Goal: Task Accomplishment & Management: Use online tool/utility

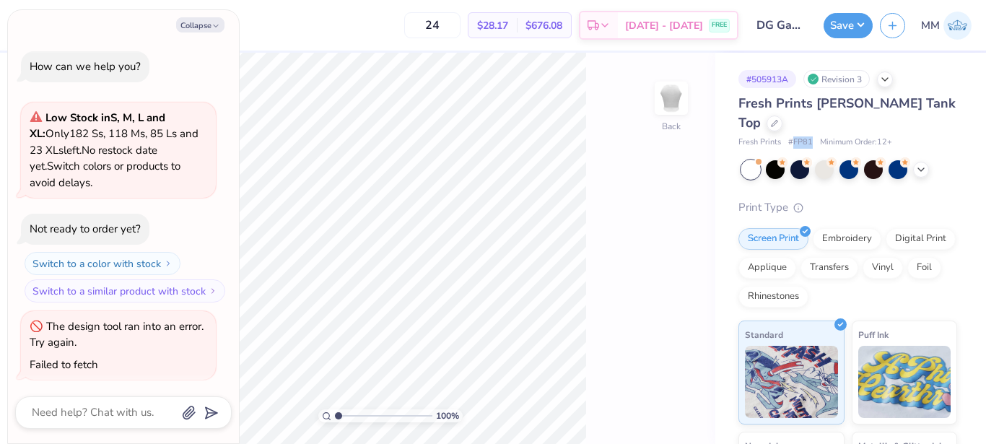
scroll to position [2, 0]
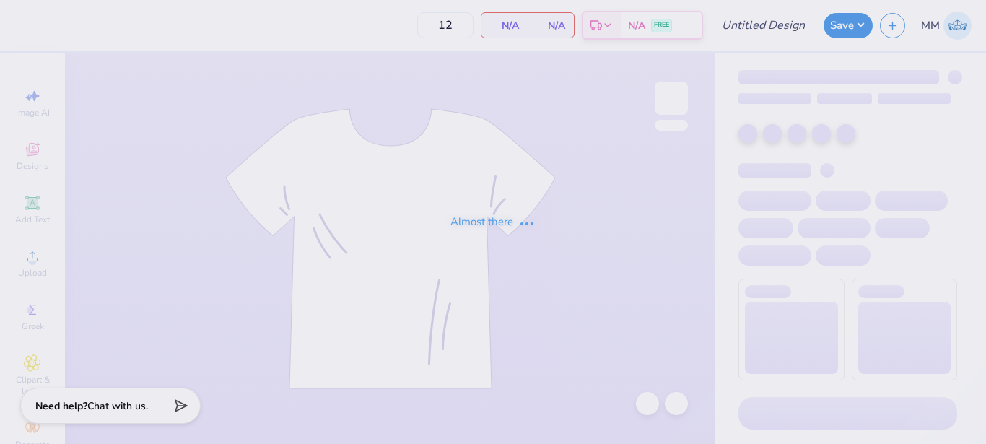
type input "DG Gameday green Tank"
type input "50"
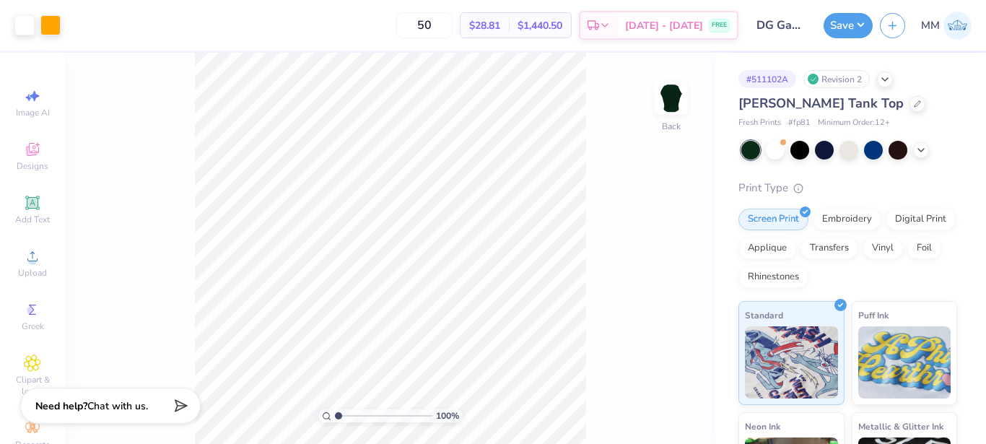
click at [798, 125] on span "# fp81" at bounding box center [799, 123] width 22 height 12
copy span "fp81"
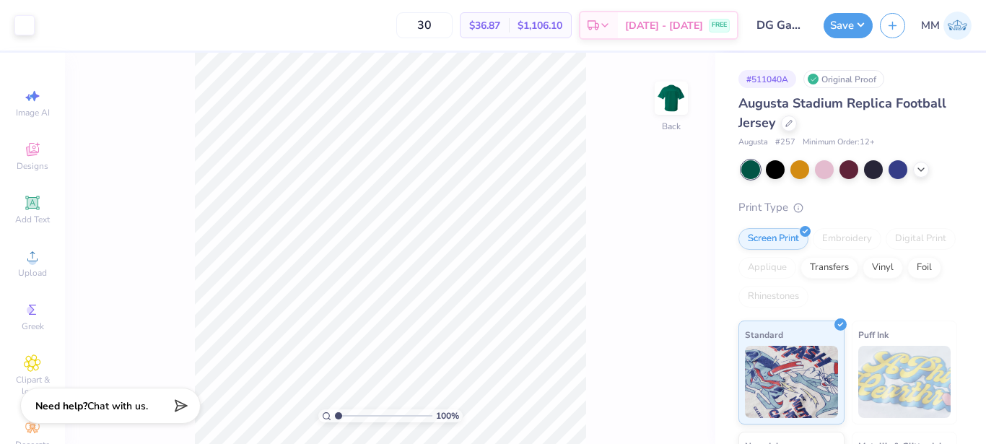
click at [761, 85] on div "# 511040A" at bounding box center [768, 79] width 58 height 18
copy div "511040A"
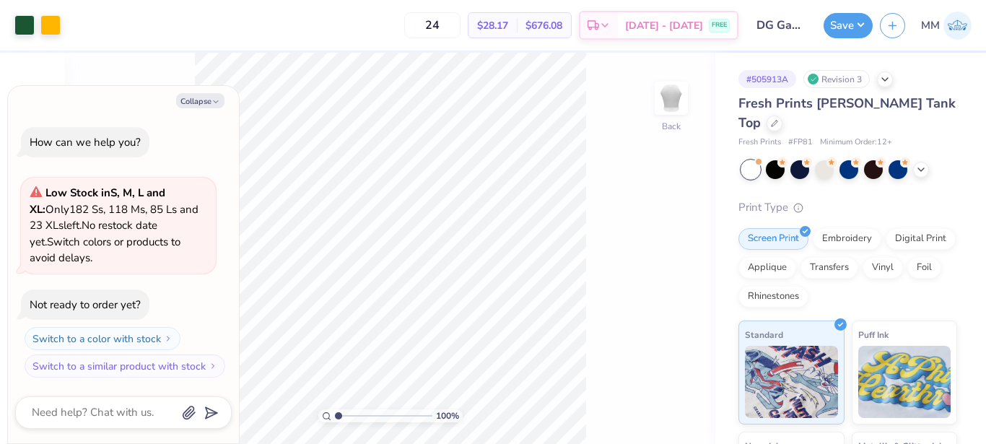
click at [802, 136] on span "# FP81" at bounding box center [800, 142] width 25 height 12
click at [714, 123] on div "100 % Back" at bounding box center [390, 248] width 650 height 391
click at [772, 79] on div "# 505913A" at bounding box center [768, 79] width 58 height 18
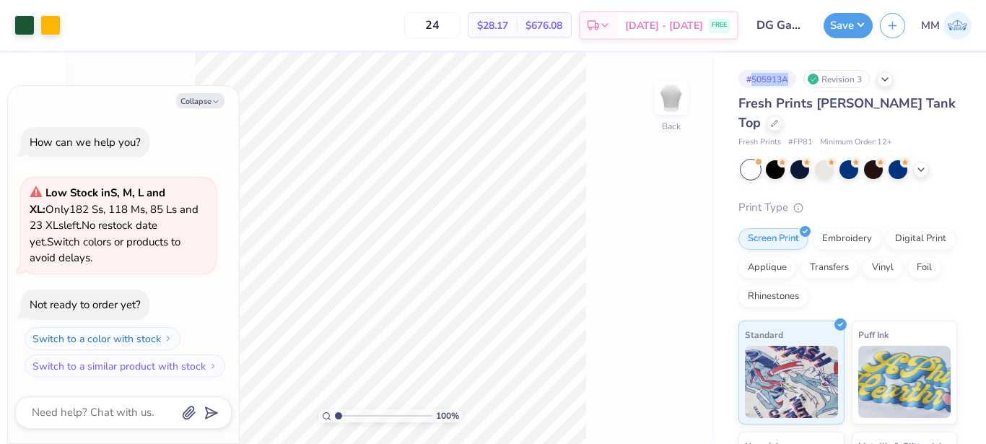
copy div "505913A"
type textarea "x"
